Goal: Navigation & Orientation: Find specific page/section

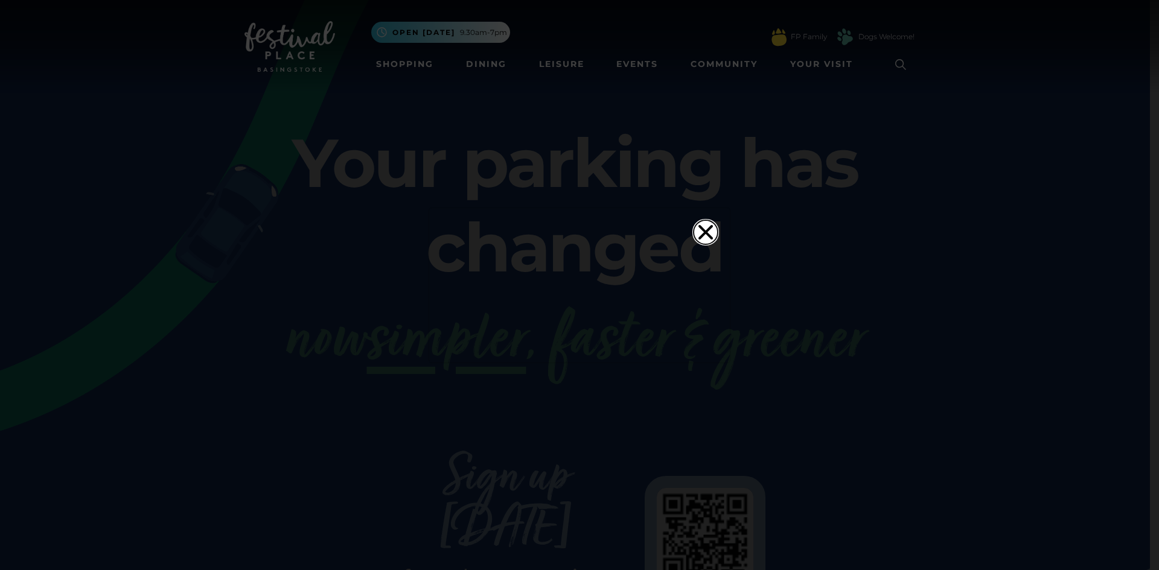
click at [694, 220] on icon "Close" at bounding box center [705, 232] width 24 height 24
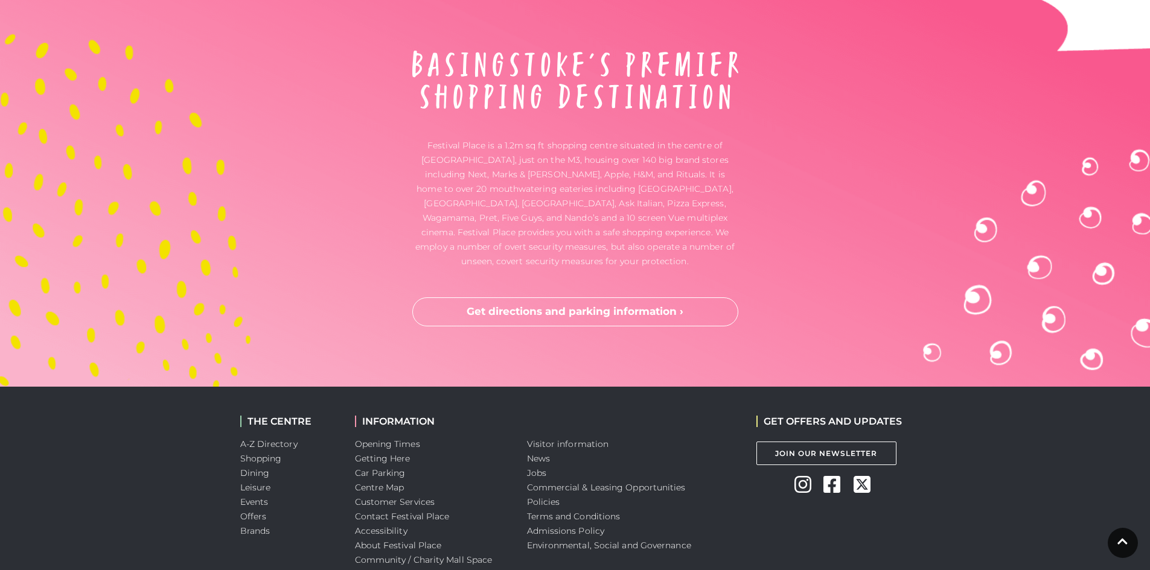
scroll to position [3171, 0]
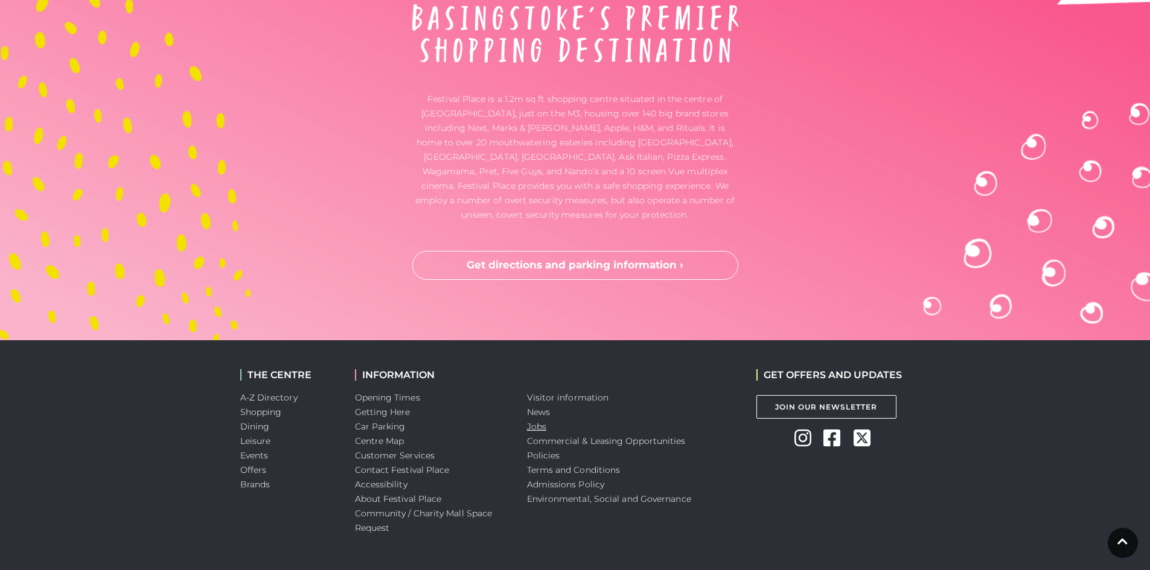
click at [529, 421] on link "Jobs" at bounding box center [536, 426] width 19 height 11
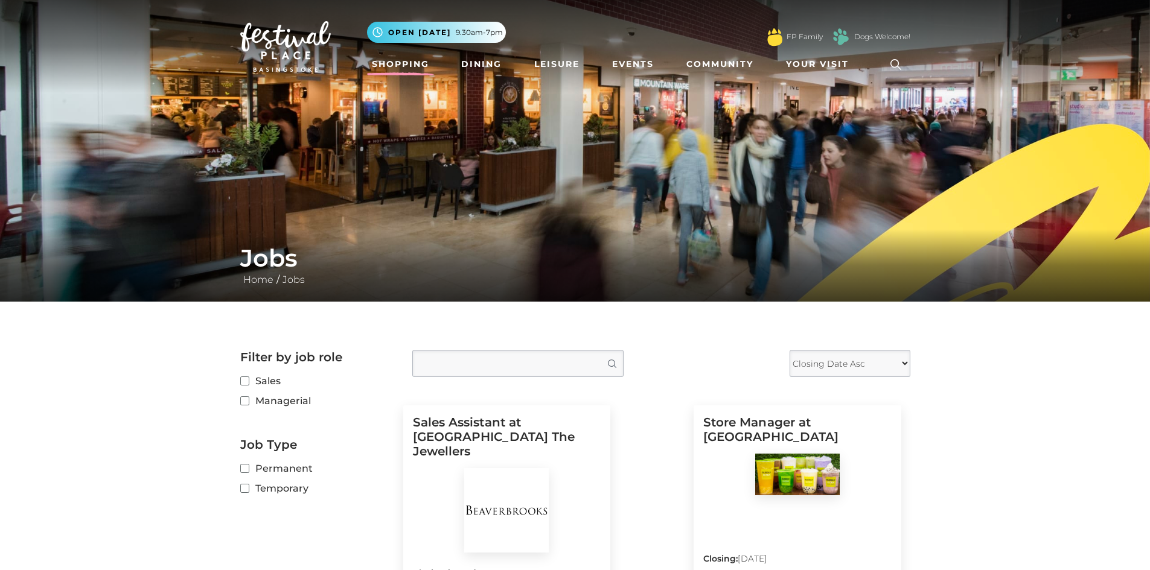
click at [410, 65] on link "Shopping" at bounding box center [400, 64] width 67 height 22
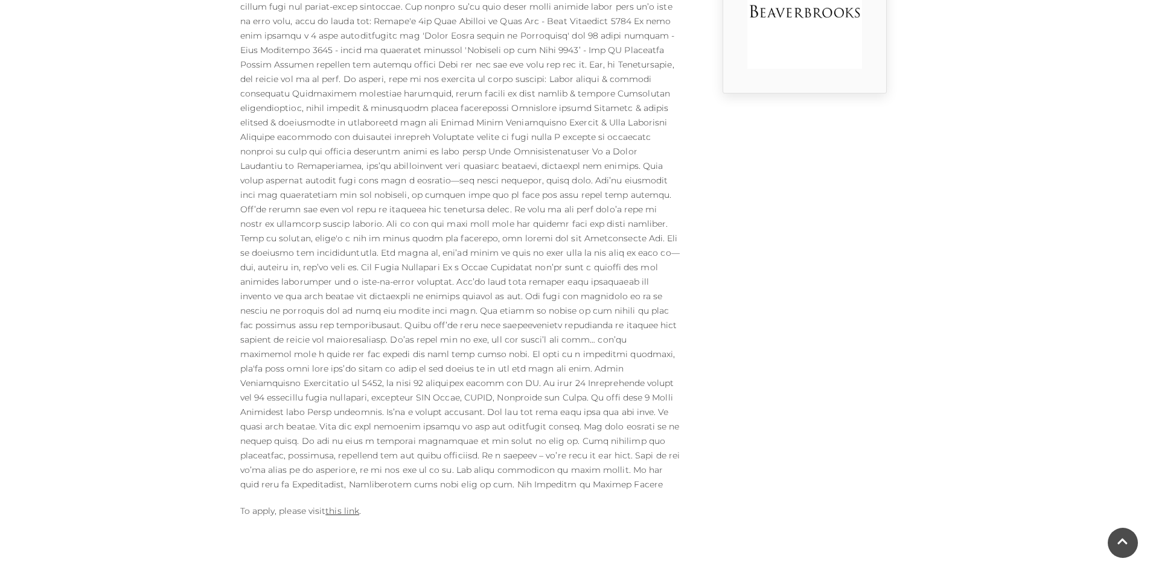
scroll to position [604, 0]
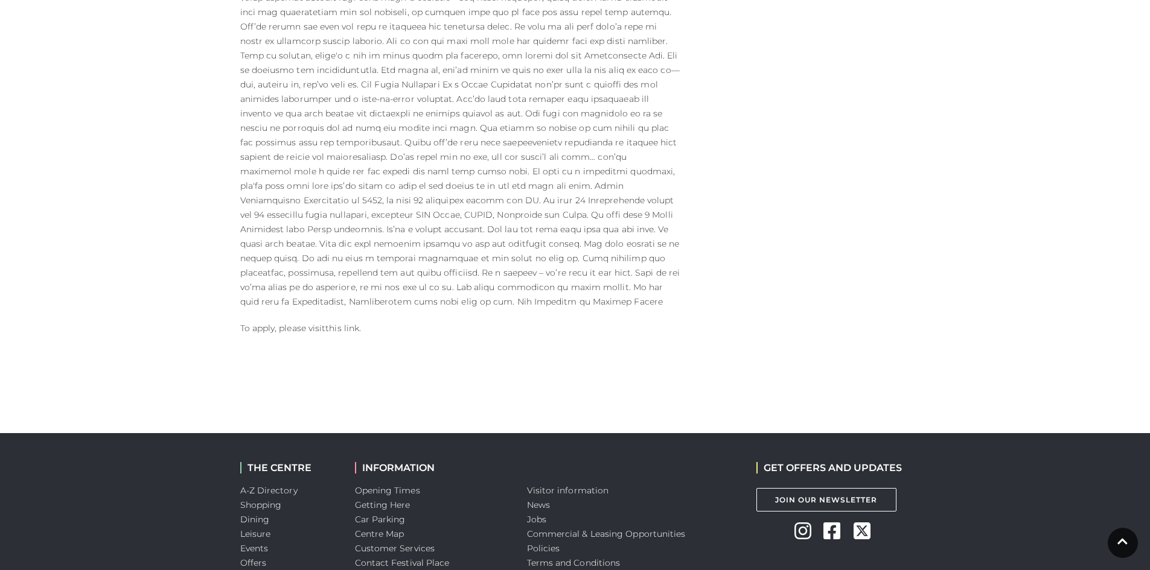
click at [346, 325] on link "this link" at bounding box center [342, 328] width 34 height 11
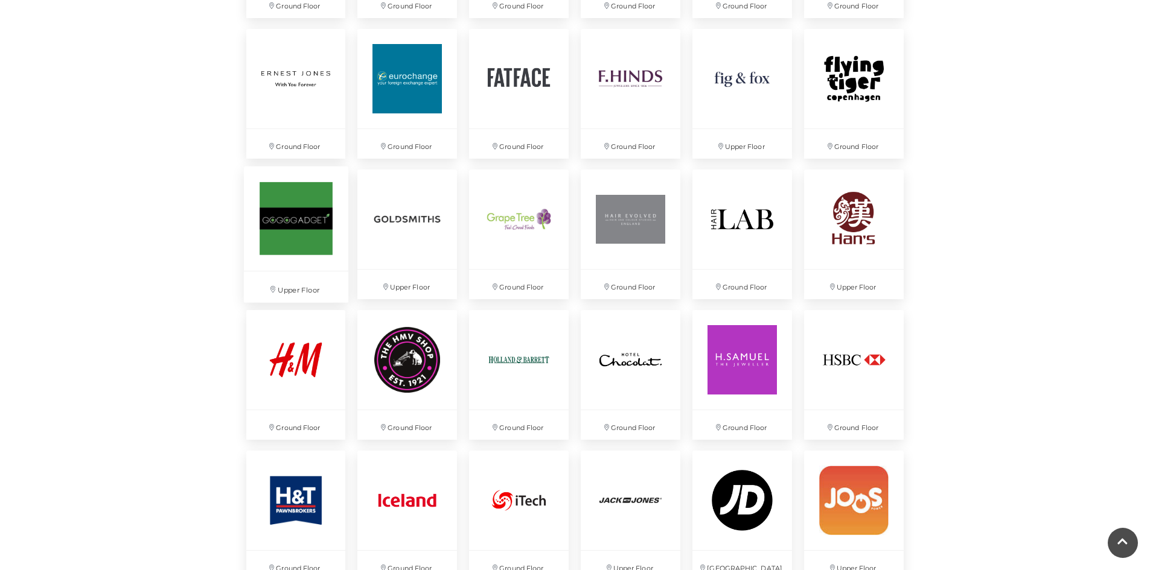
scroll to position [1509, 0]
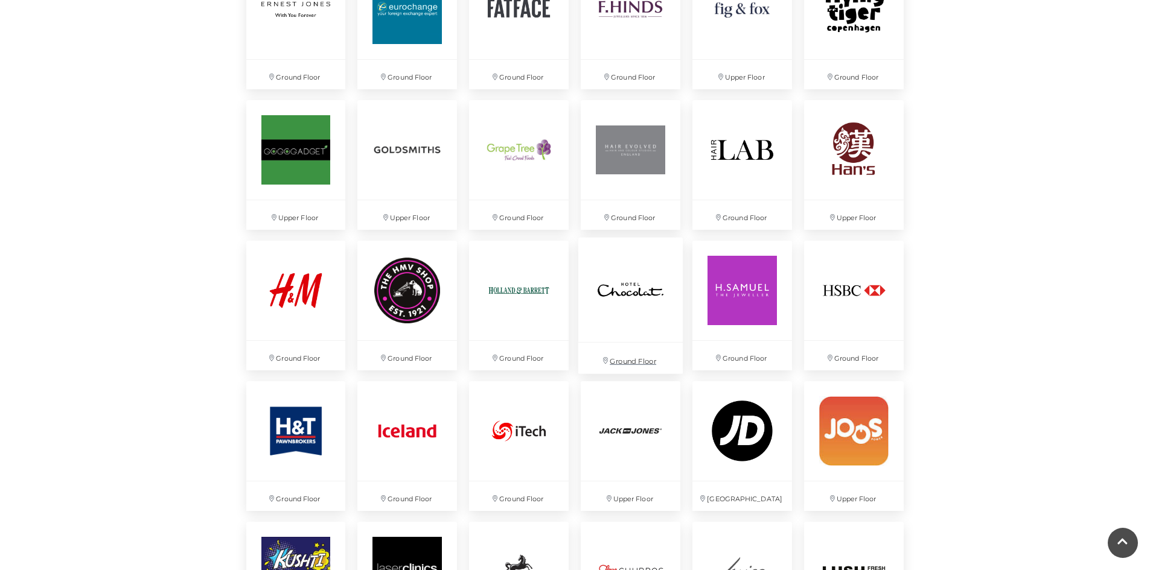
click at [647, 301] on img at bounding box center [630, 289] width 104 height 104
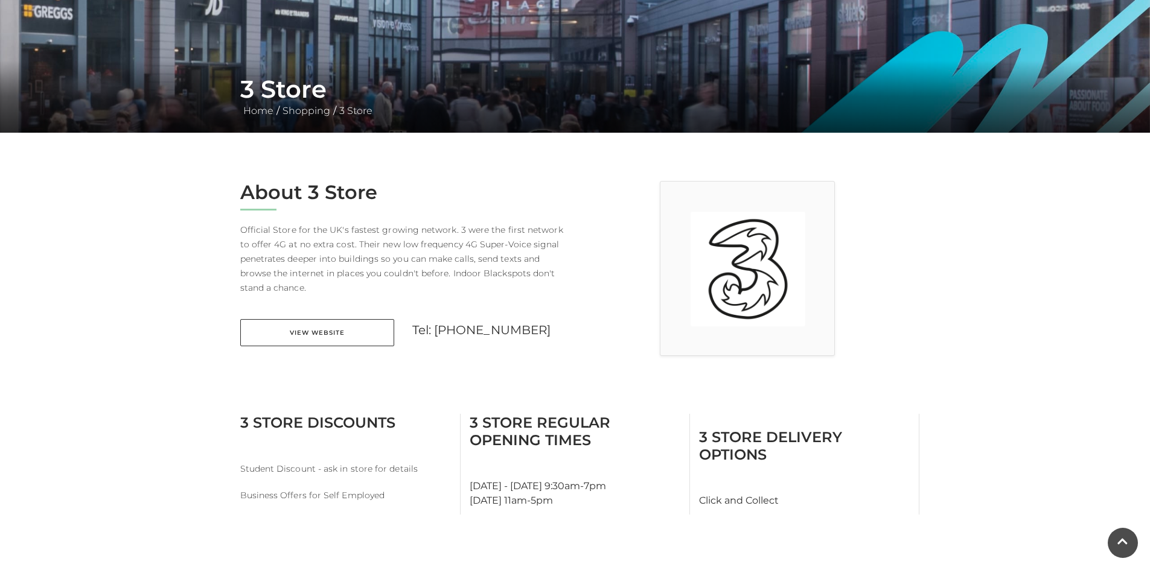
scroll to position [181, 0]
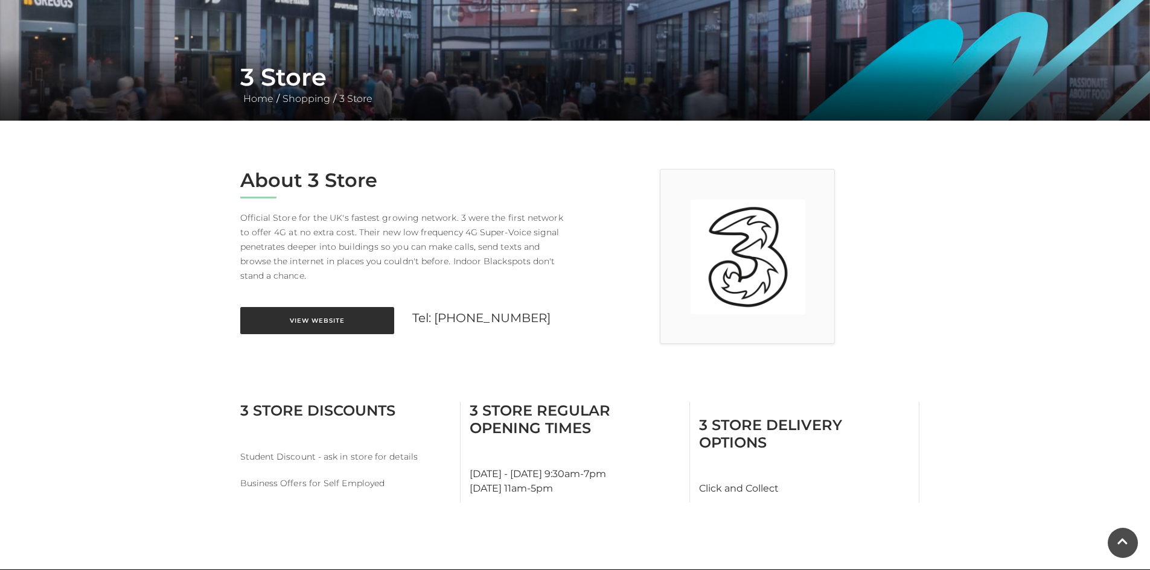
click at [333, 322] on link "View Website" at bounding box center [317, 320] width 154 height 27
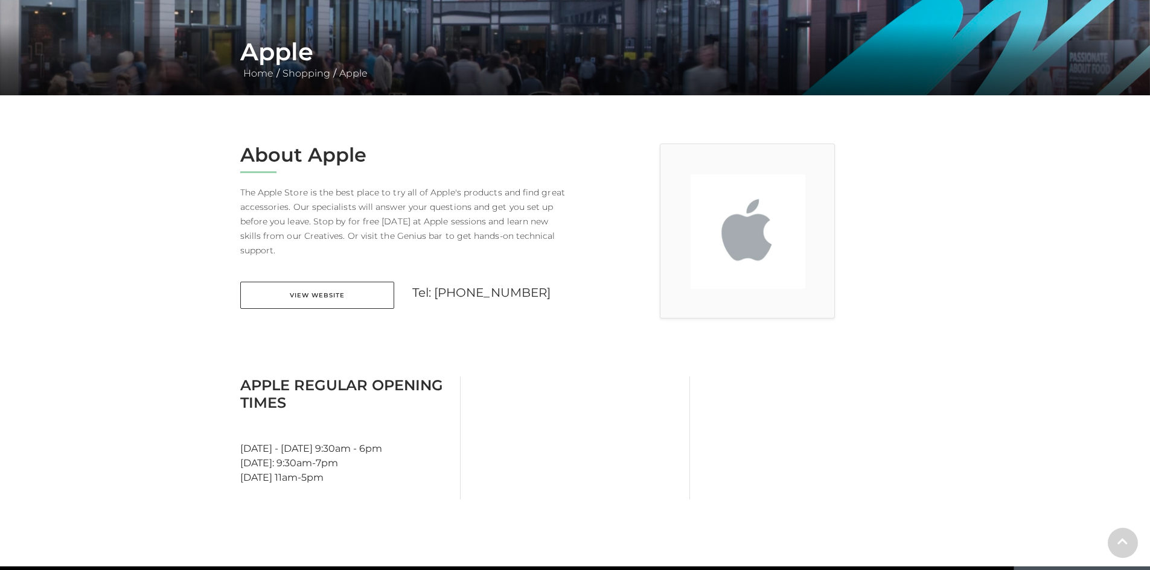
scroll to position [302, 0]
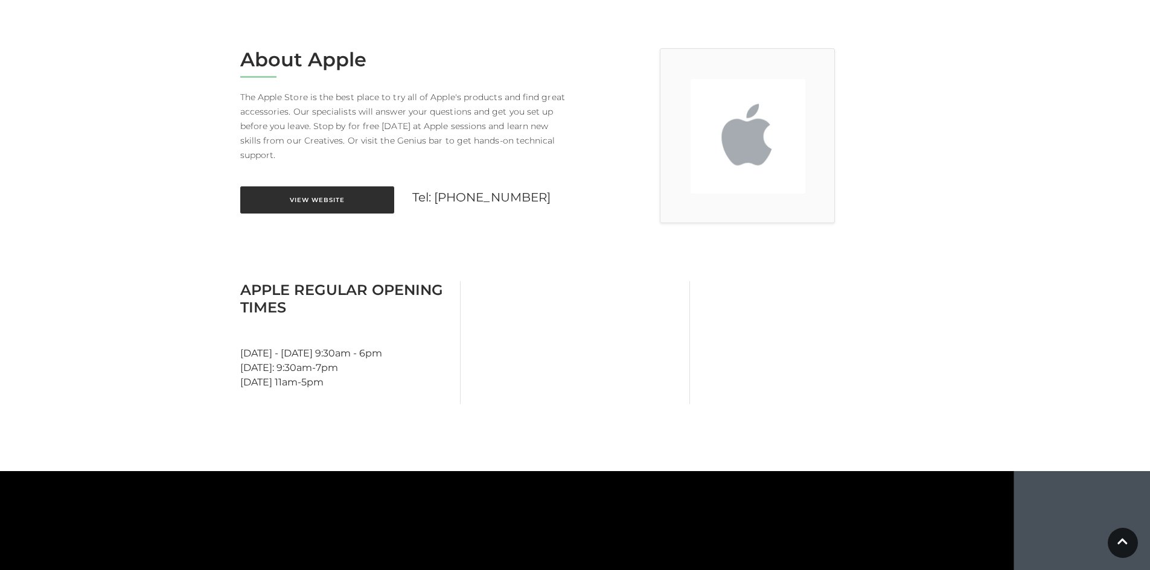
click at [327, 190] on link "View Website" at bounding box center [317, 199] width 154 height 27
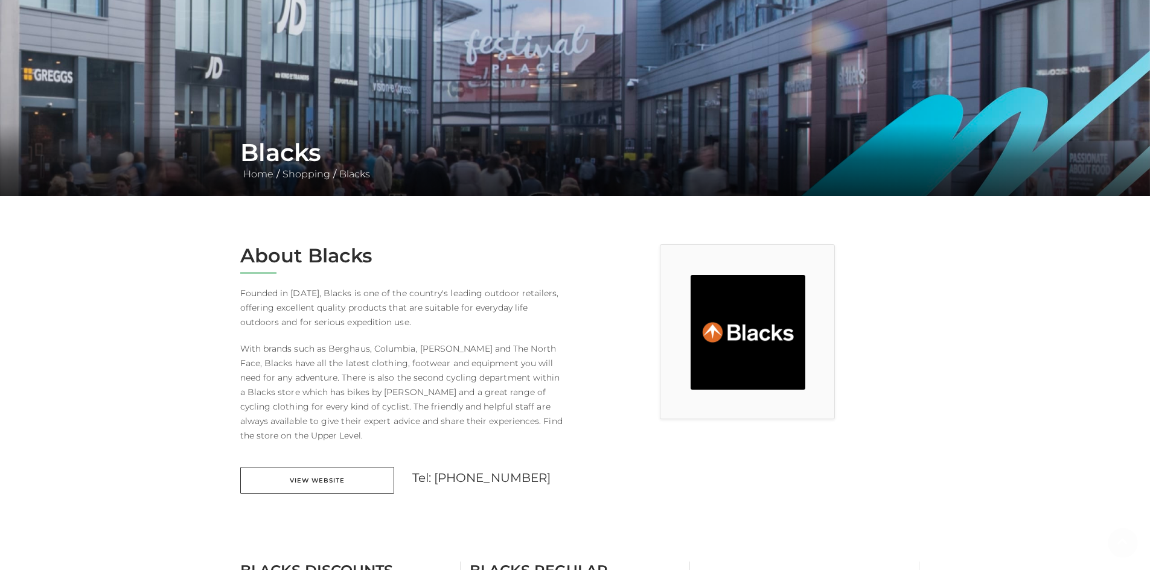
scroll to position [302, 0]
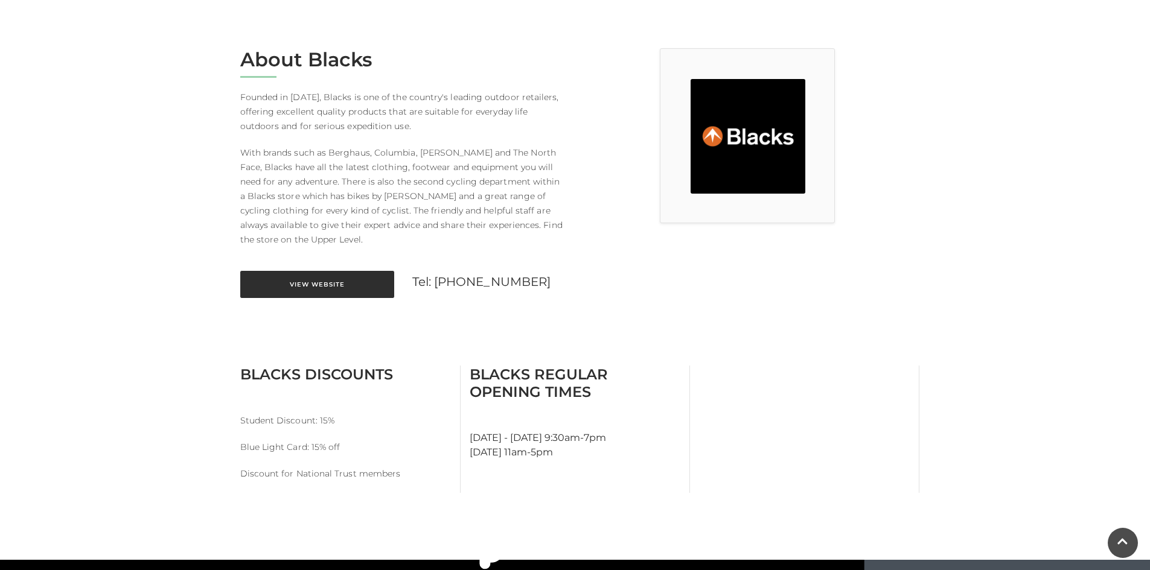
click at [338, 290] on link "View Website" at bounding box center [317, 284] width 154 height 27
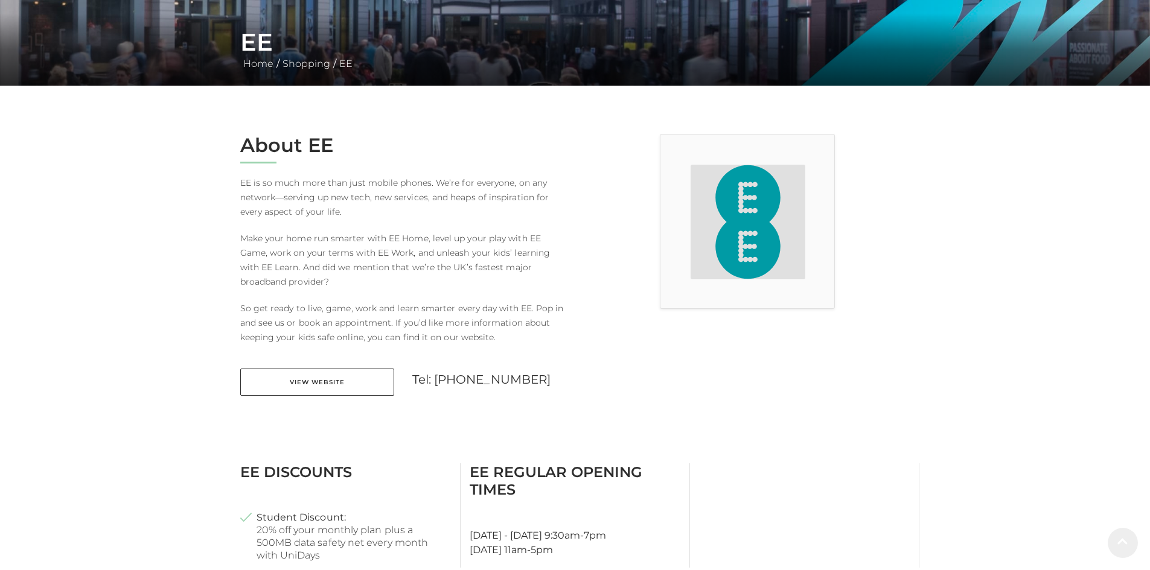
scroll to position [483, 0]
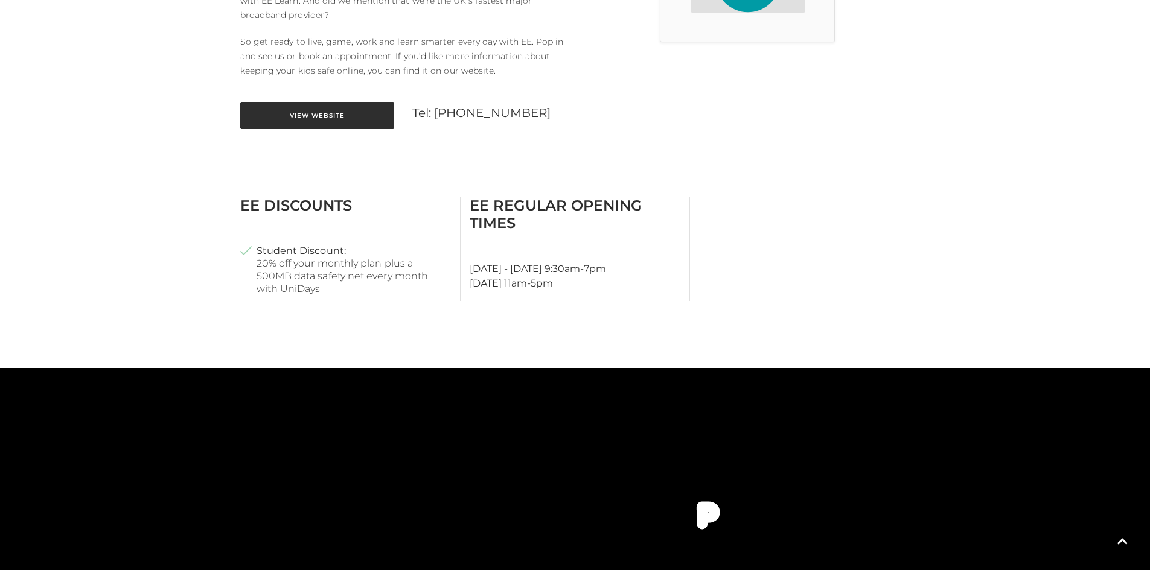
click at [362, 118] on link "View Website" at bounding box center [317, 115] width 154 height 27
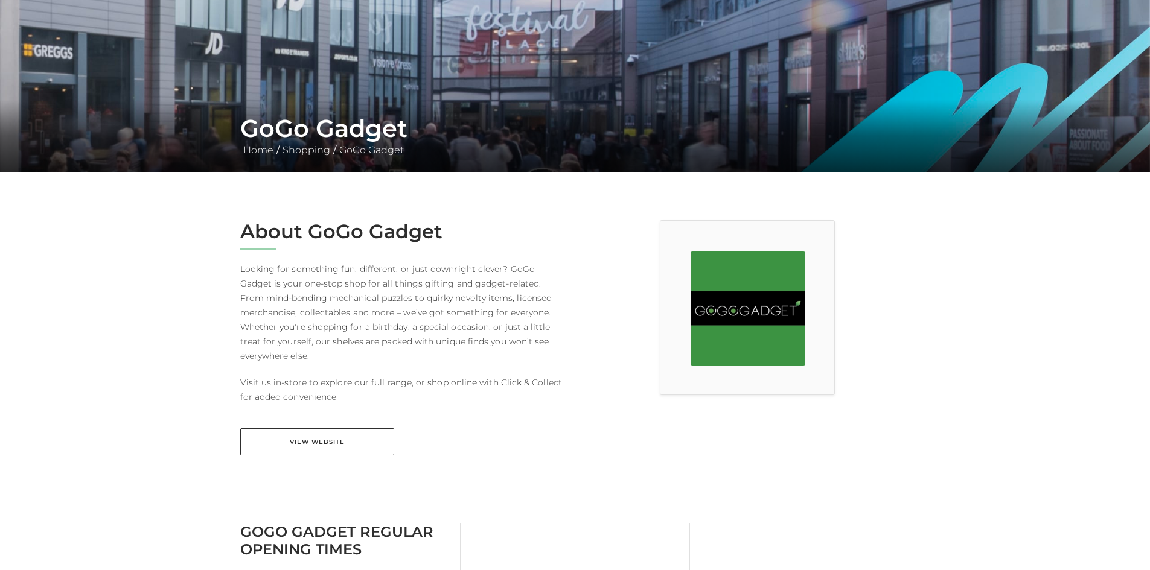
scroll to position [241, 0]
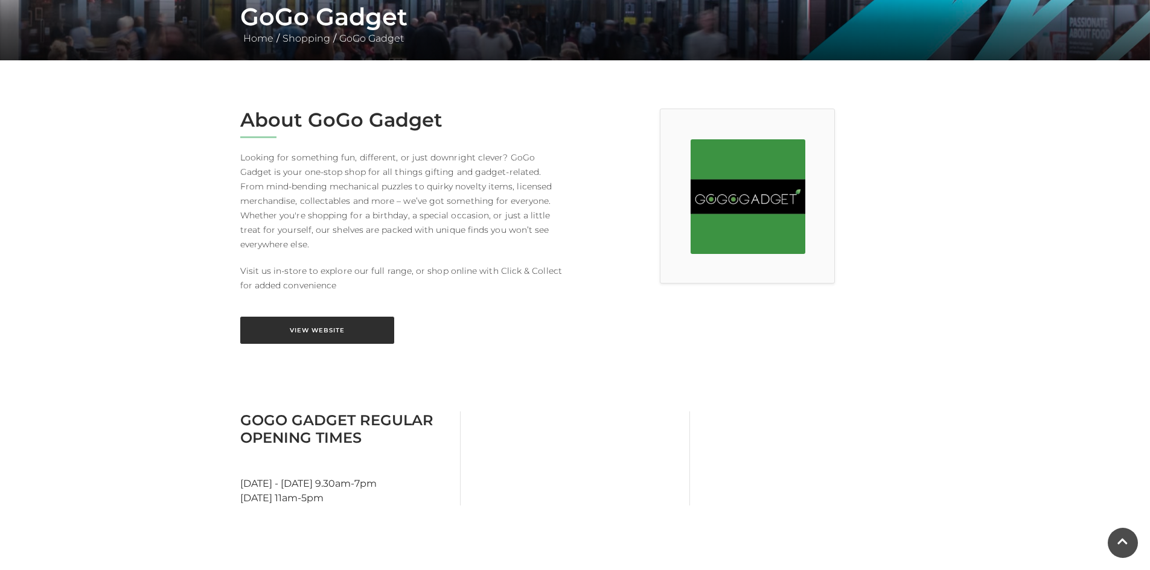
click at [354, 317] on link "View Website" at bounding box center [317, 330] width 154 height 27
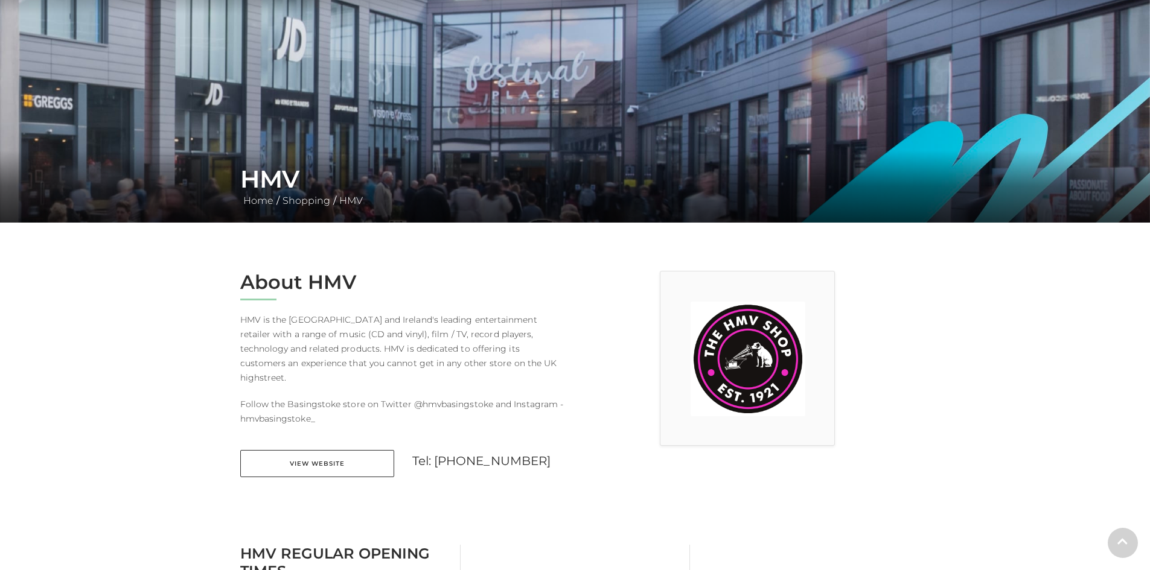
scroll to position [121, 0]
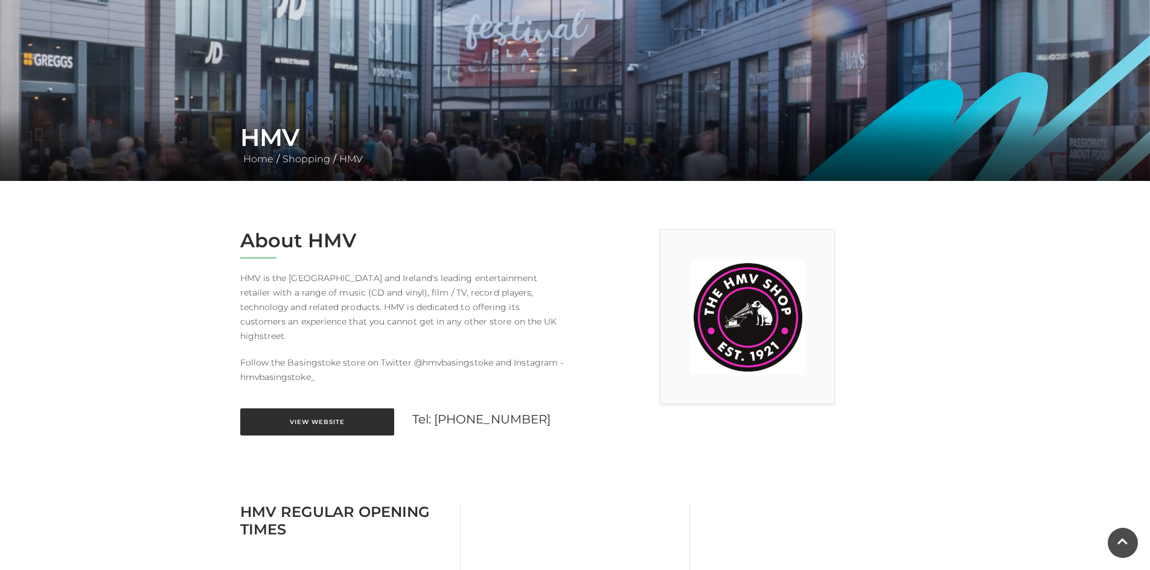
click at [341, 409] on link "View Website" at bounding box center [317, 422] width 154 height 27
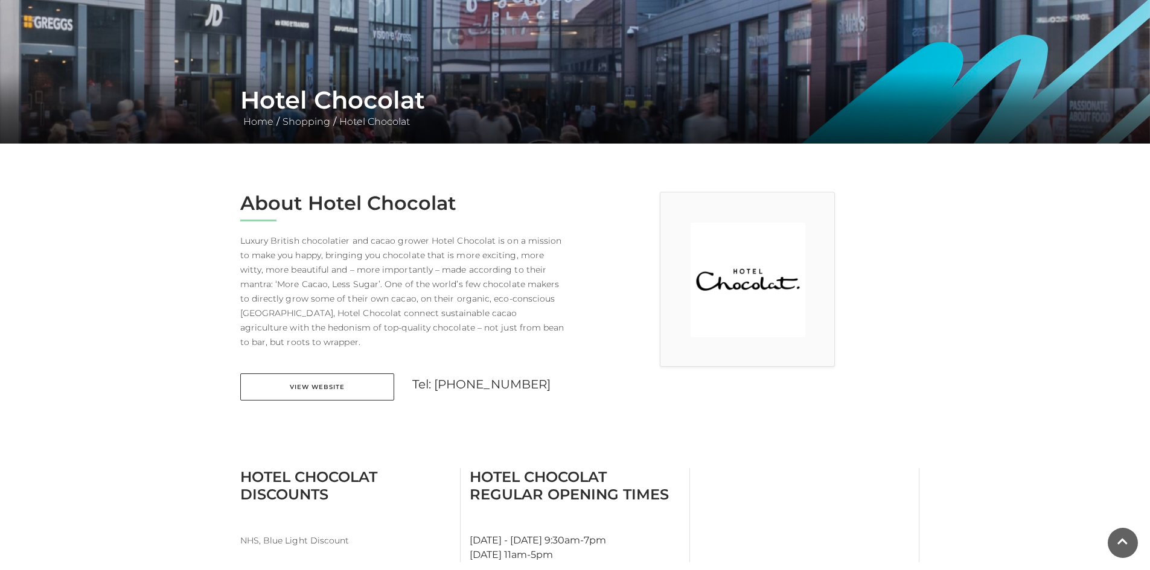
scroll to position [302, 0]
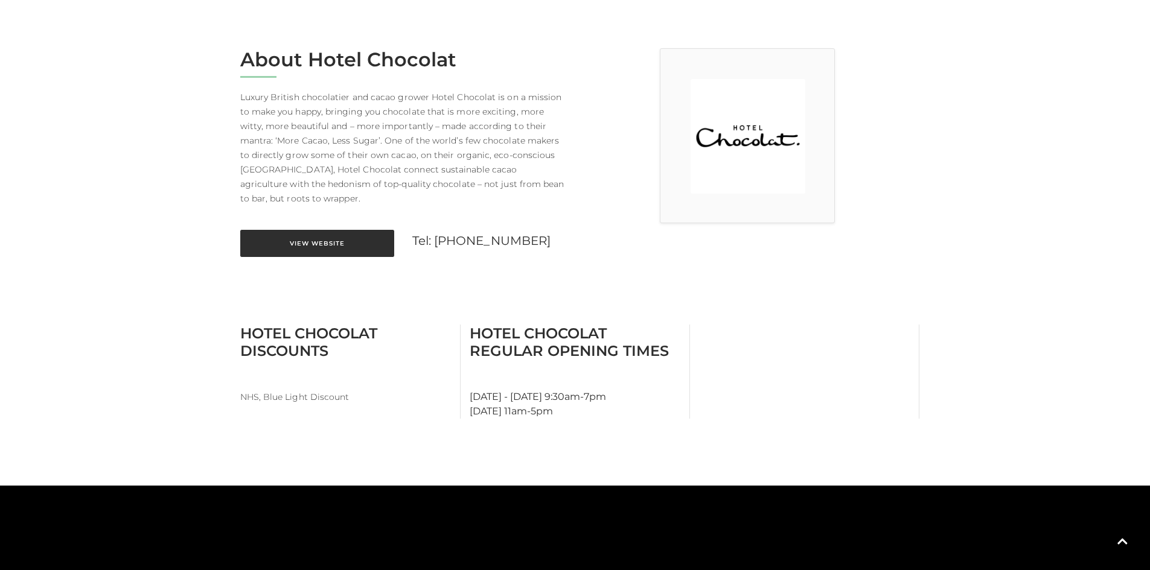
click at [312, 247] on link "View Website" at bounding box center [317, 243] width 154 height 27
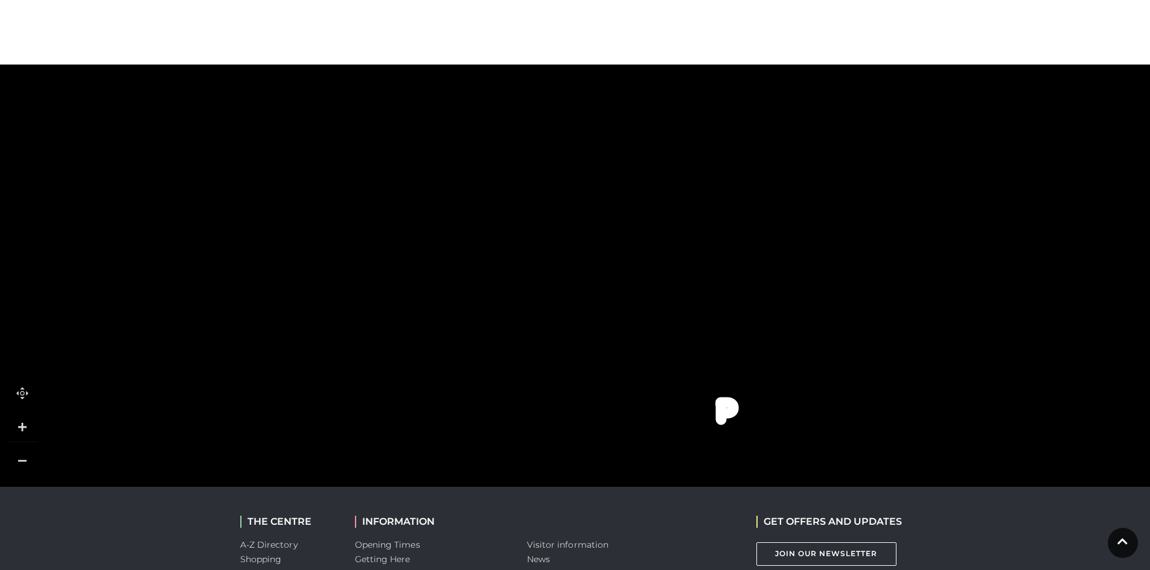
scroll to position [724, 0]
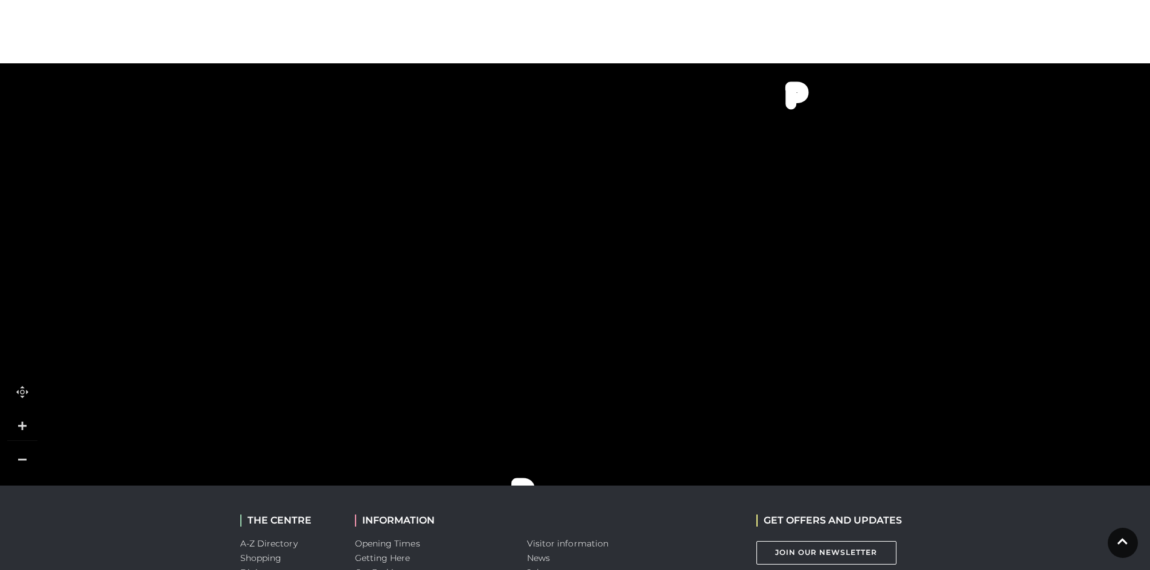
drag, startPoint x: 605, startPoint y: 299, endPoint x: 374, endPoint y: 394, distance: 250.0
click at [375, 395] on icon at bounding box center [981, 427] width 3404 height 1883
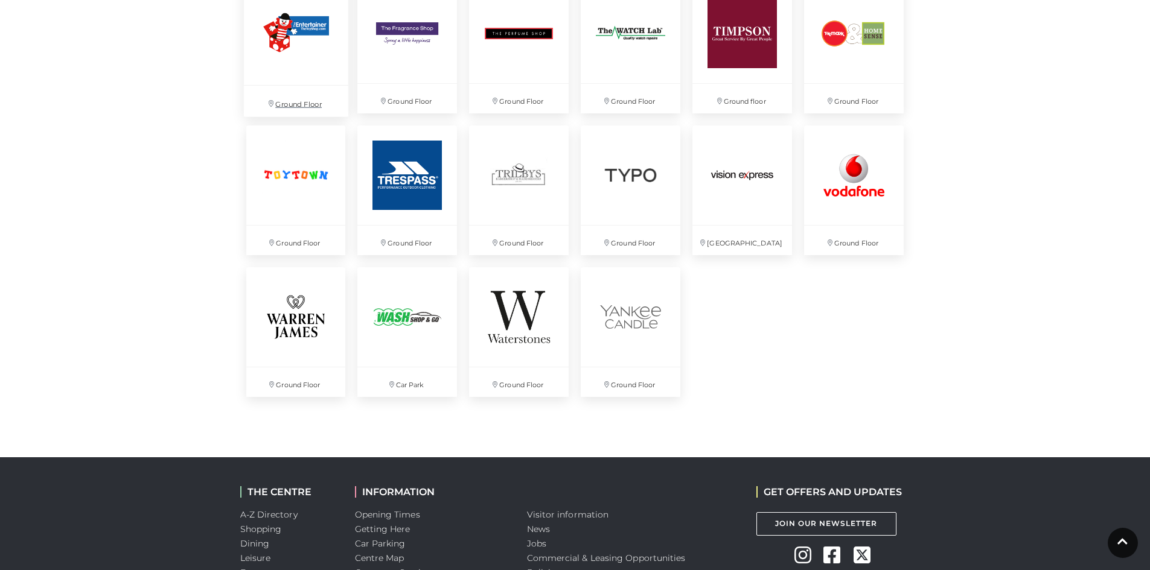
scroll to position [3259, 0]
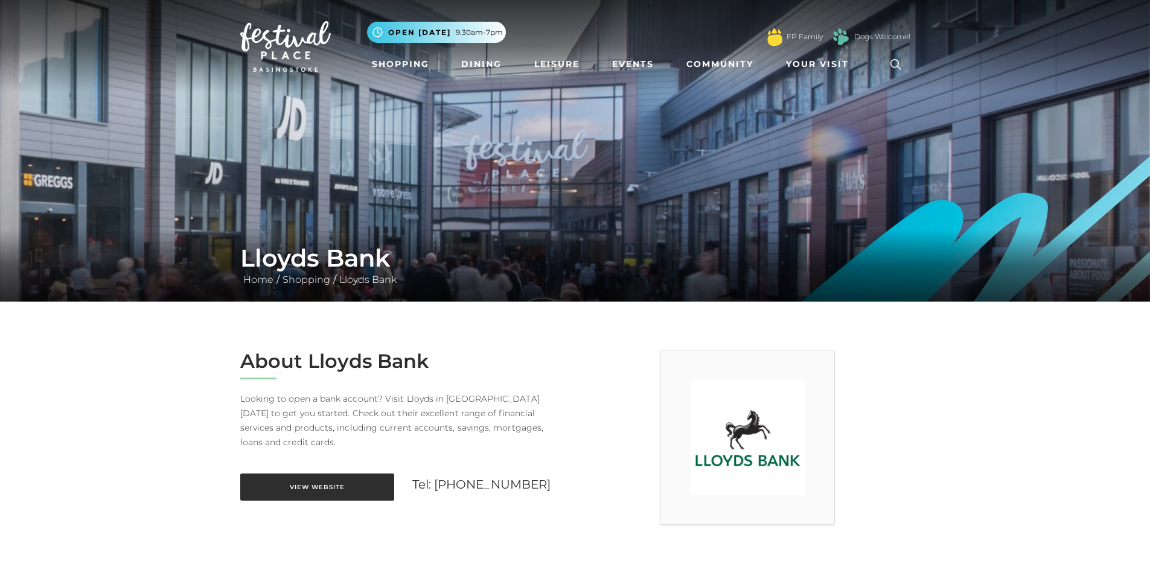
click at [323, 477] on link "View Website" at bounding box center [317, 487] width 154 height 27
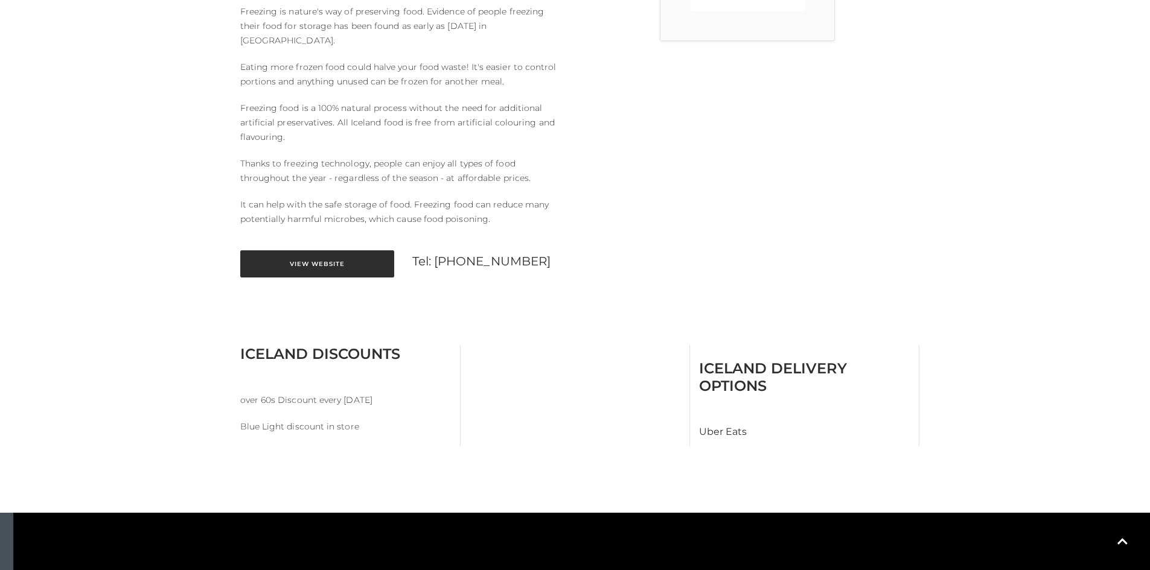
scroll to position [543, 0]
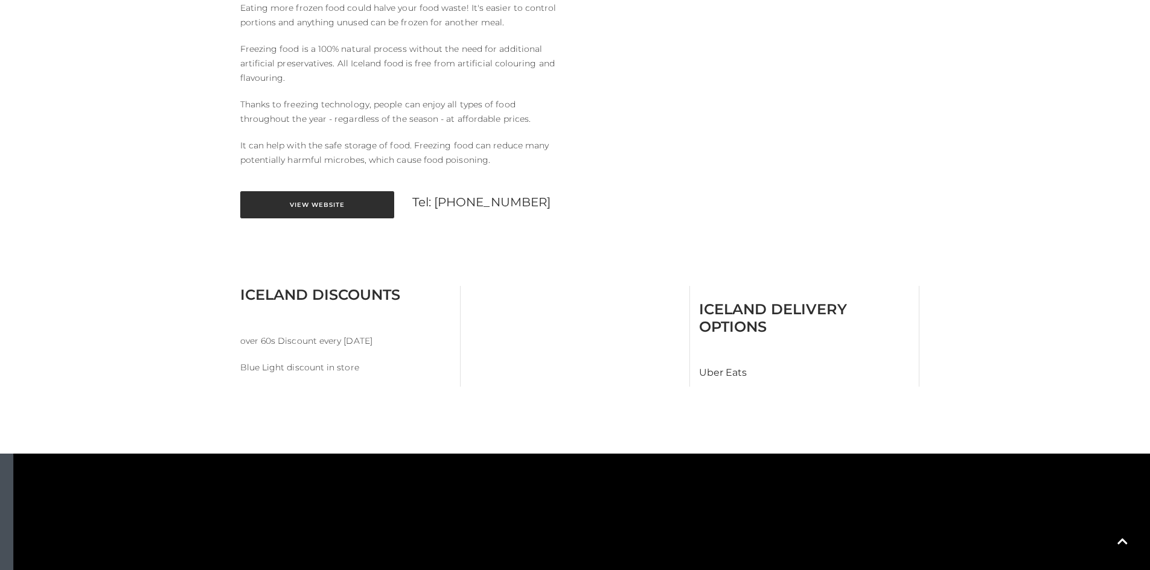
click at [258, 196] on link "View Website" at bounding box center [317, 204] width 154 height 27
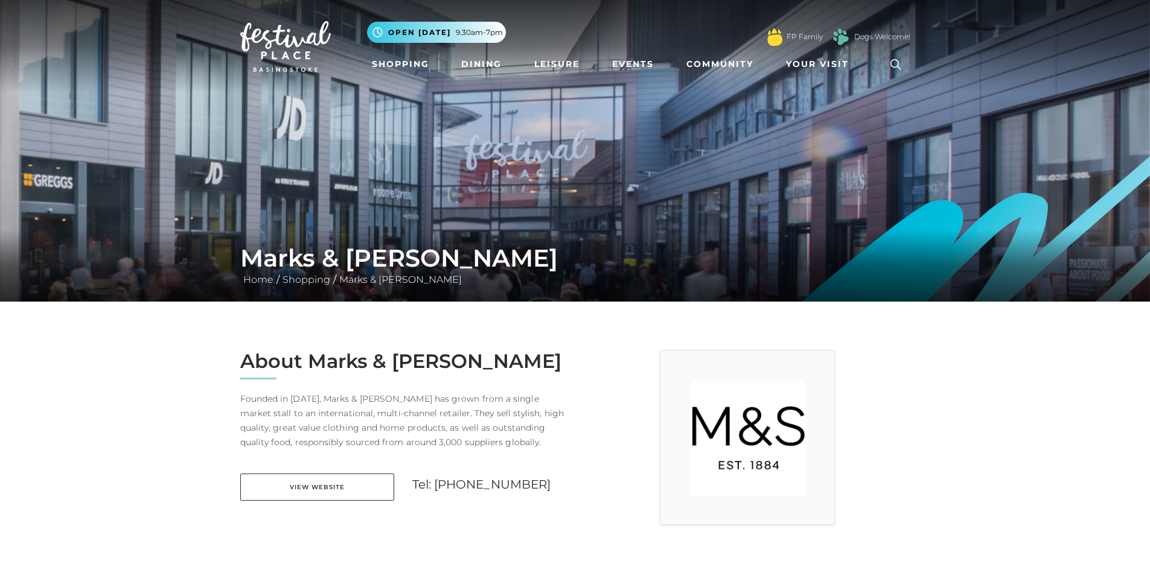
scroll to position [181, 0]
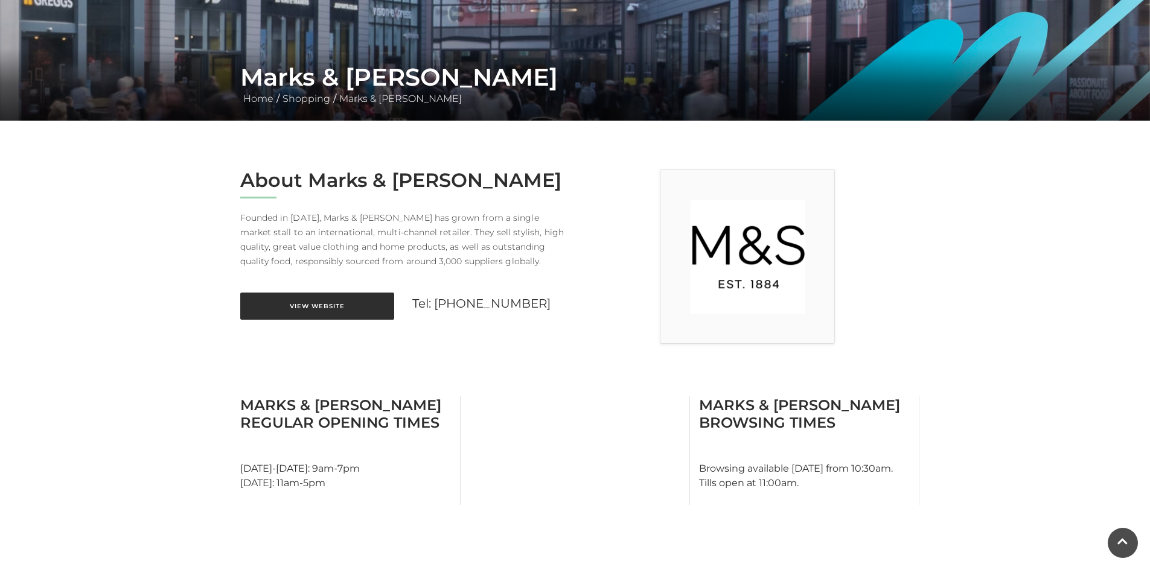
click at [339, 304] on link "View Website" at bounding box center [317, 306] width 154 height 27
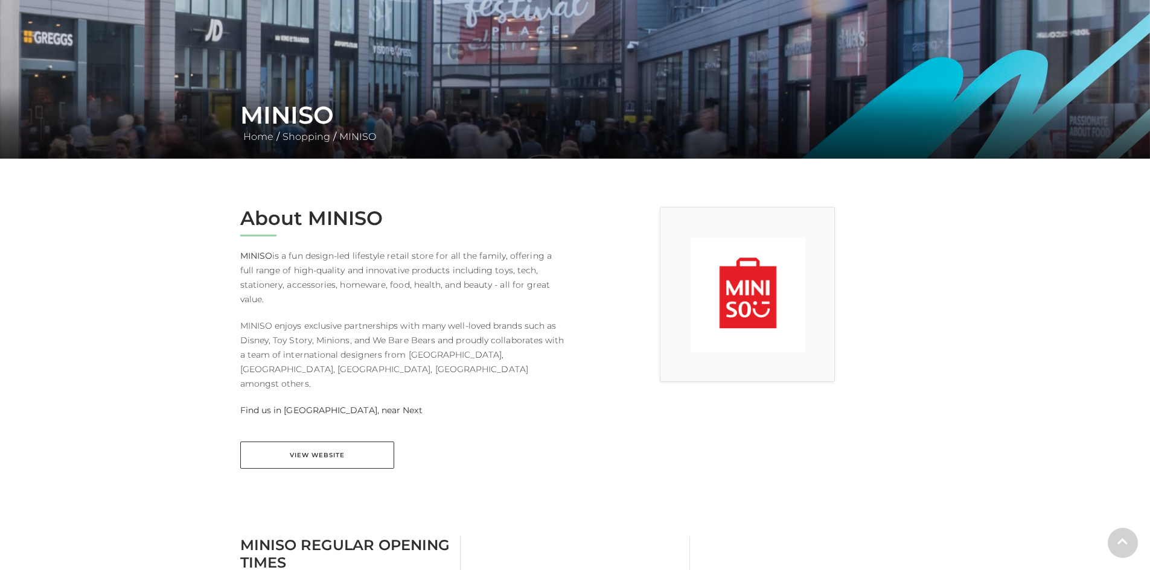
scroll to position [241, 0]
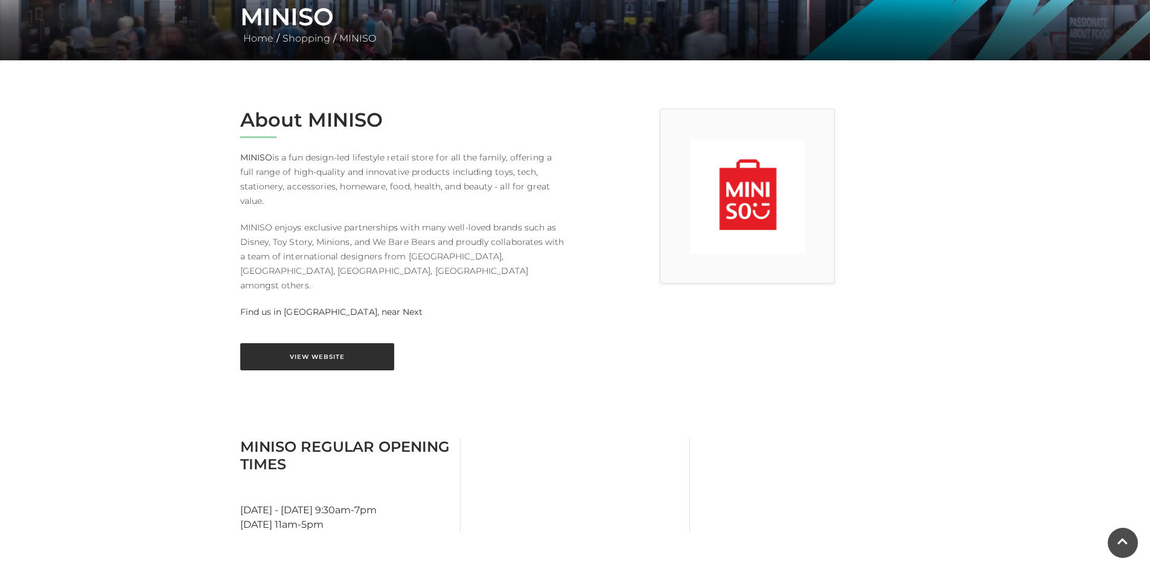
click at [323, 343] on link "View Website" at bounding box center [317, 356] width 154 height 27
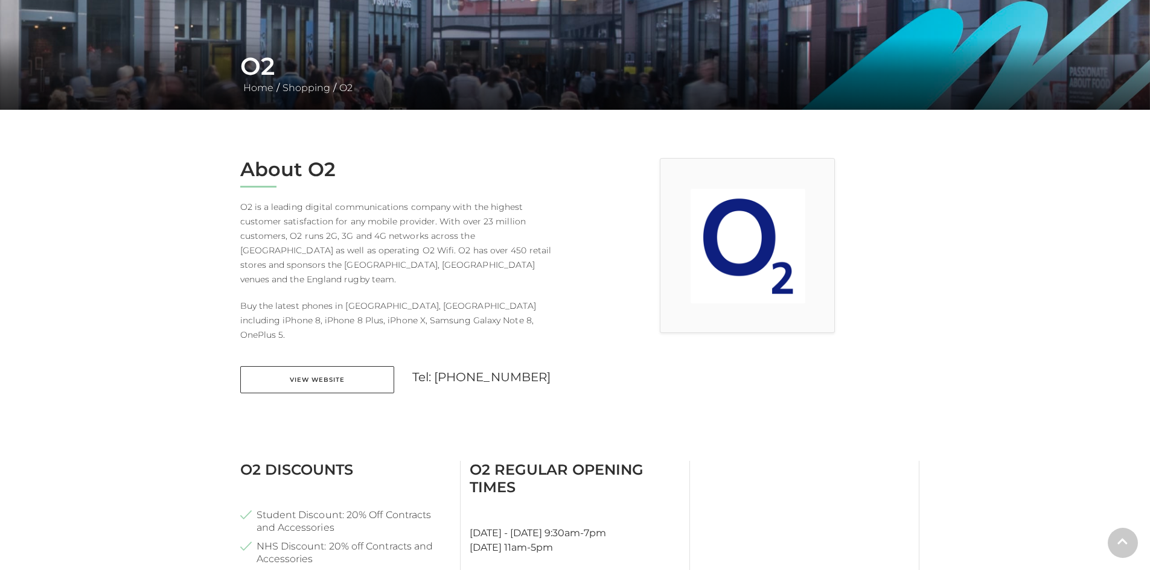
scroll to position [422, 0]
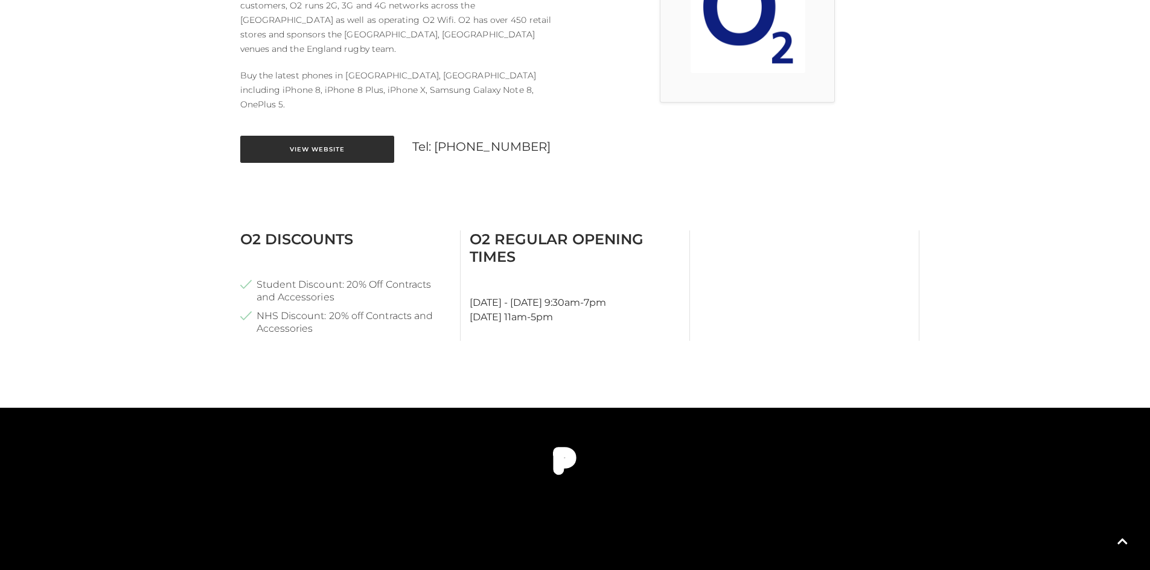
click at [304, 136] on link "View Website" at bounding box center [317, 149] width 154 height 27
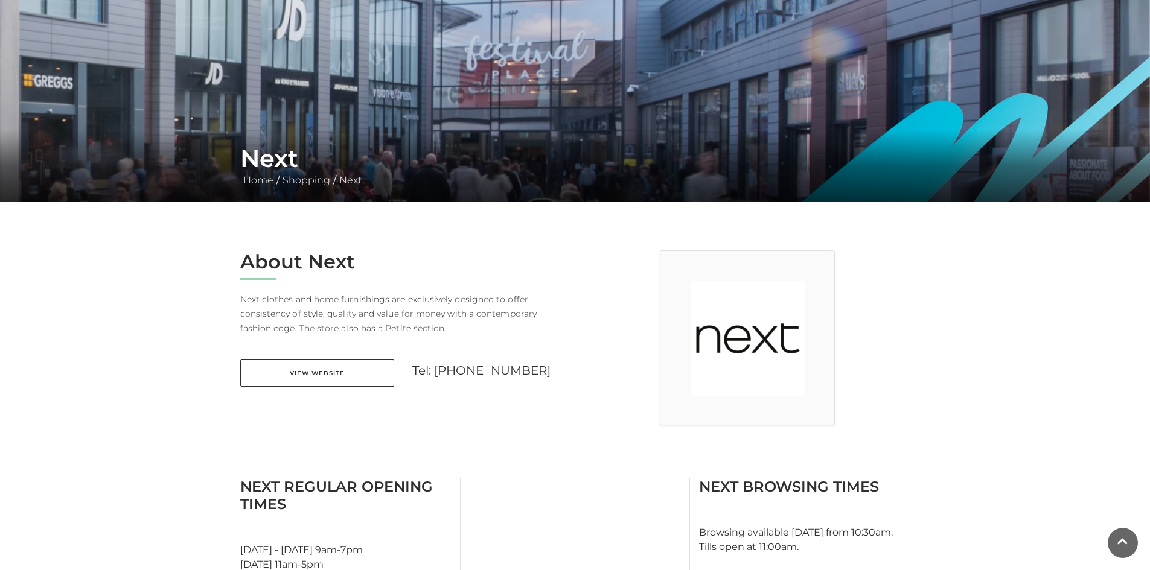
scroll to position [121, 0]
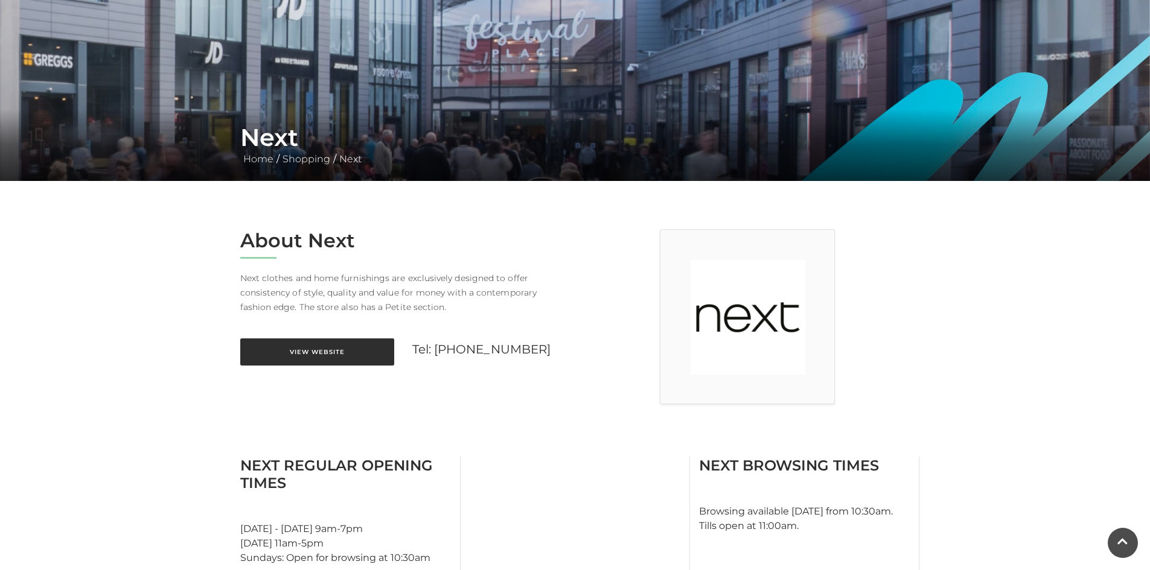
click at [329, 351] on link "View Website" at bounding box center [317, 352] width 154 height 27
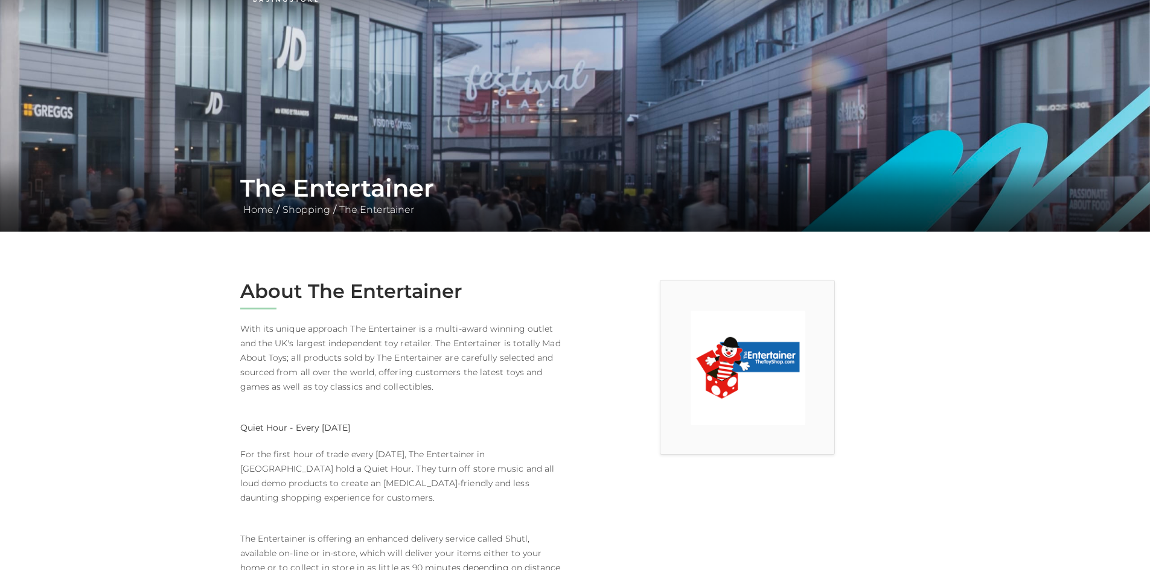
scroll to position [362, 0]
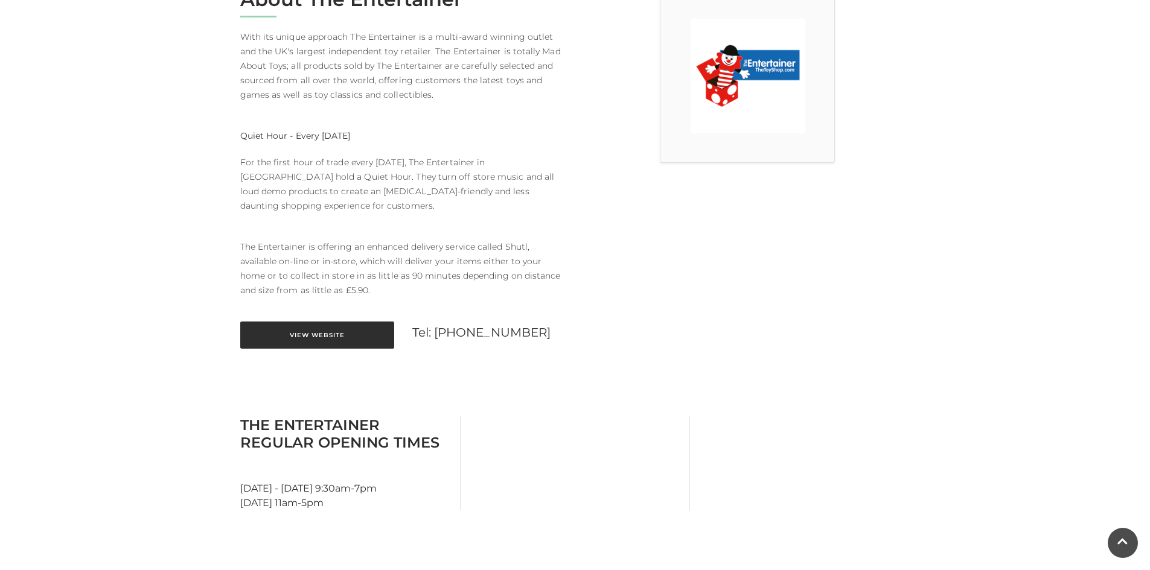
click at [303, 326] on link "View Website" at bounding box center [317, 335] width 154 height 27
